Goal: Information Seeking & Learning: Learn about a topic

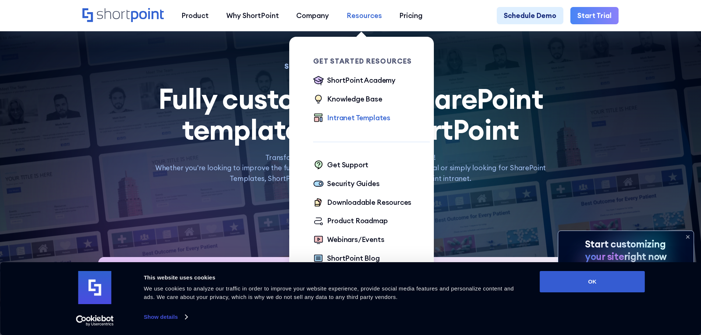
scroll to position [37, 0]
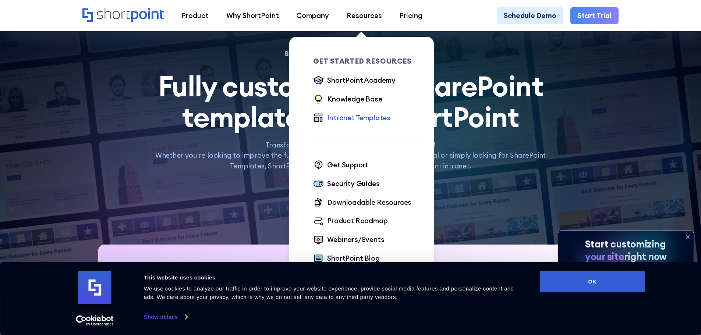
click at [340, 121] on div "Intranet Templates" at bounding box center [358, 118] width 63 height 11
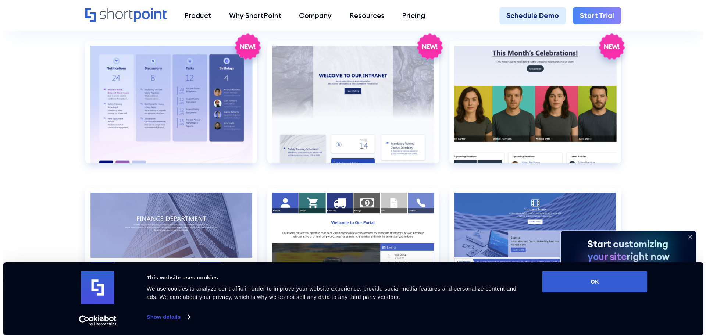
scroll to position [1544, 0]
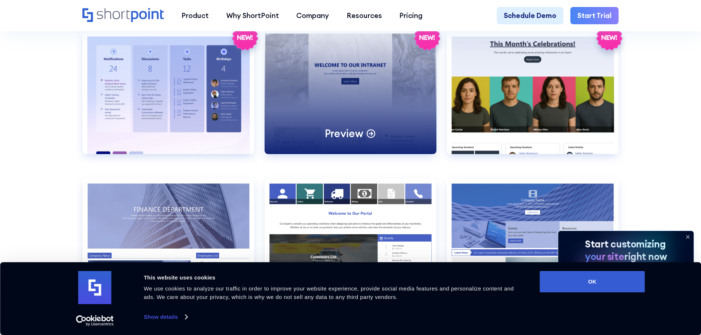
click at [352, 136] on div "Preview" at bounding box center [350, 93] width 172 height 122
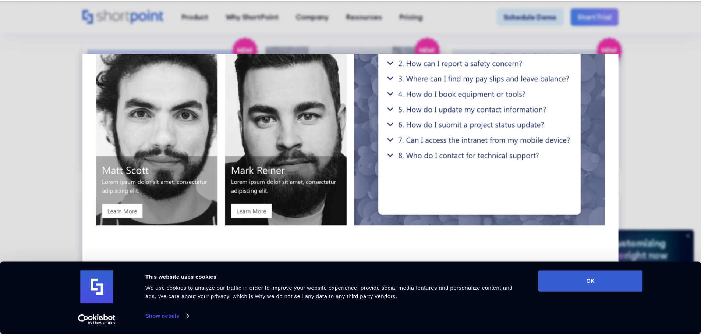
scroll to position [1031, 0]
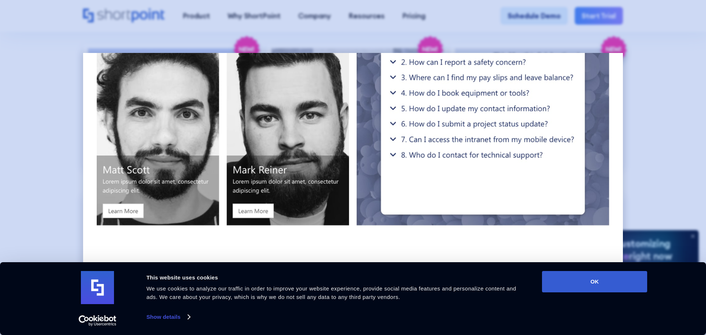
click at [682, 105] on div at bounding box center [353, 167] width 706 height 335
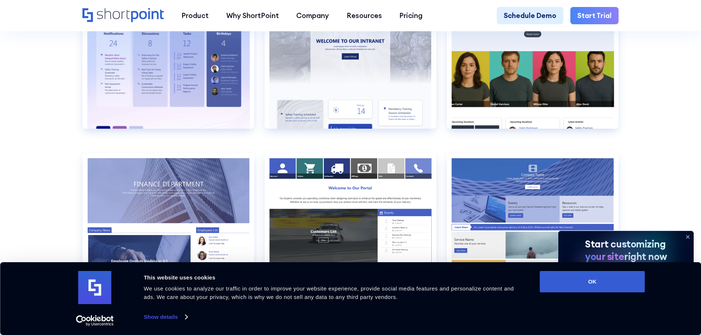
scroll to position [1682, 0]
